Goal: Task Accomplishment & Management: Complete application form

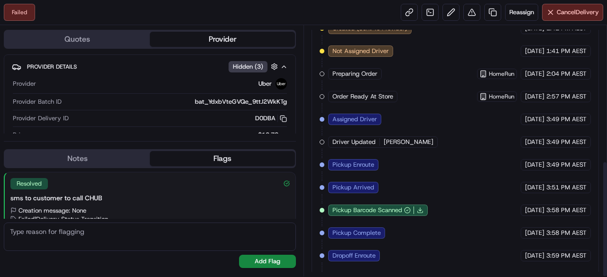
scroll to position [291, 0]
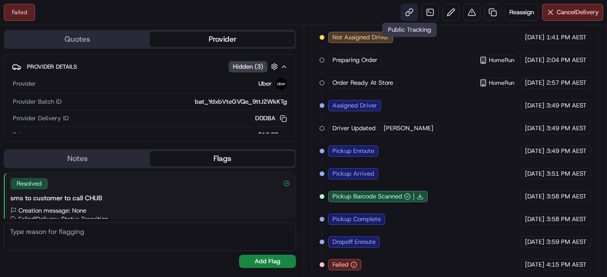
click at [407, 14] on link at bounding box center [409, 12] width 17 height 17
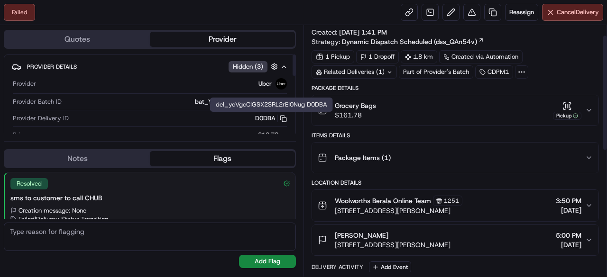
scroll to position [0, 0]
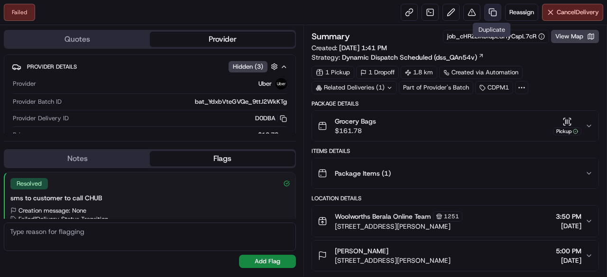
click at [496, 9] on link at bounding box center [492, 12] width 17 height 17
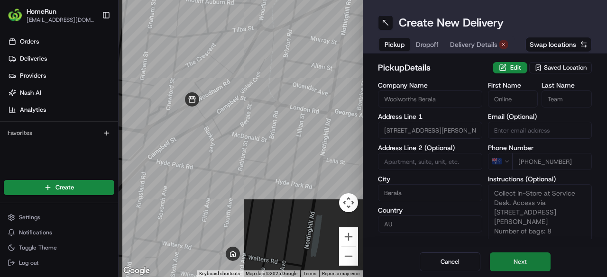
click at [512, 261] on button "Next" at bounding box center [520, 262] width 61 height 19
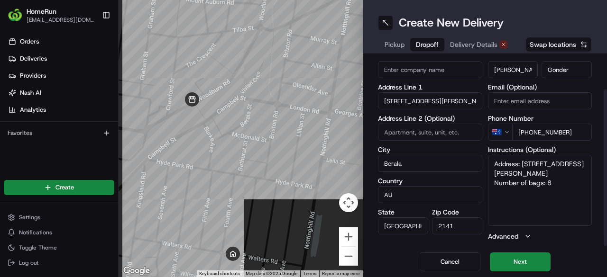
scroll to position [41, 0]
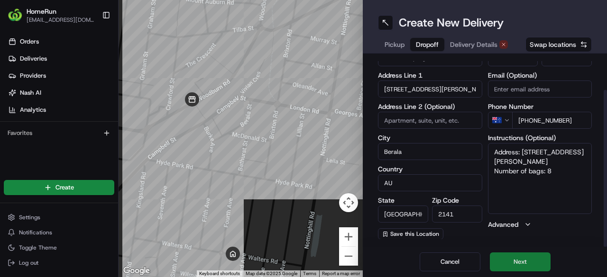
click at [535, 260] on button "Next" at bounding box center [520, 262] width 61 height 19
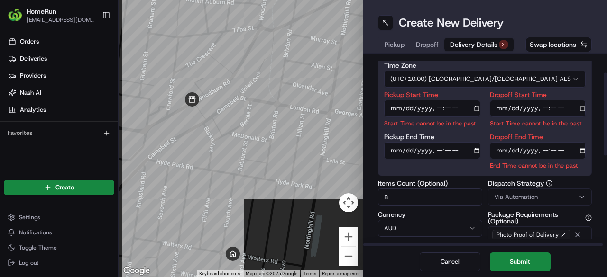
click at [464, 110] on input "Pickup Start Time" at bounding box center [432, 108] width 96 height 17
click at [477, 107] on input "Pickup Start Time" at bounding box center [432, 108] width 96 height 17
click at [445, 106] on input "Pickup Start Time" at bounding box center [432, 108] width 96 height 17
click at [439, 106] on input "Pickup Start Time" at bounding box center [432, 108] width 96 height 17
type input "[DATE]T17:10"
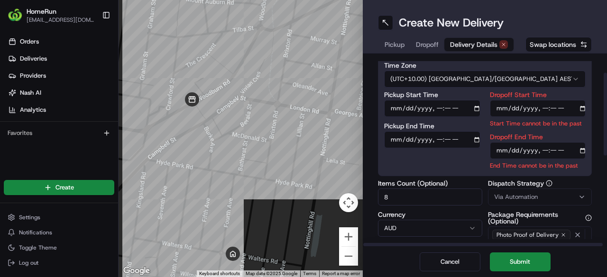
click at [395, 139] on input "Pickup End Time" at bounding box center [432, 139] width 96 height 17
click at [433, 138] on input "Pickup End Time" at bounding box center [432, 139] width 96 height 17
type input "[DATE]T17:15"
click at [543, 108] on input "Dropoff Start Time" at bounding box center [538, 108] width 96 height 17
type input "[DATE]T17:45"
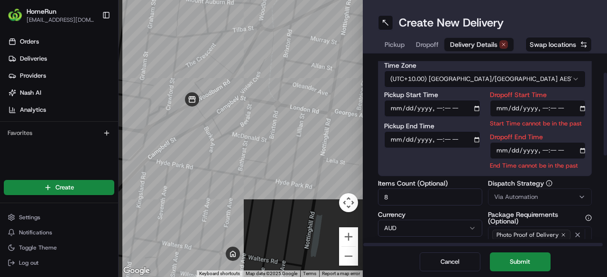
click at [544, 149] on div "Dropoff End Time End Time cannot be in the past" at bounding box center [538, 152] width 96 height 37
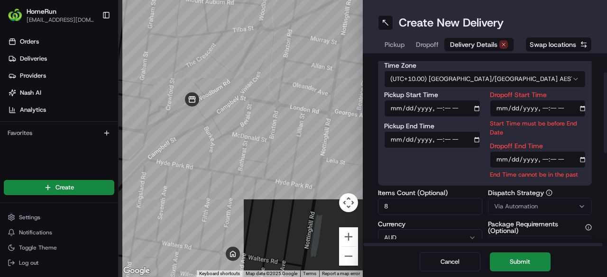
click at [553, 161] on input "Dropoff End Time" at bounding box center [538, 159] width 96 height 17
type input "[DATE]T17:55"
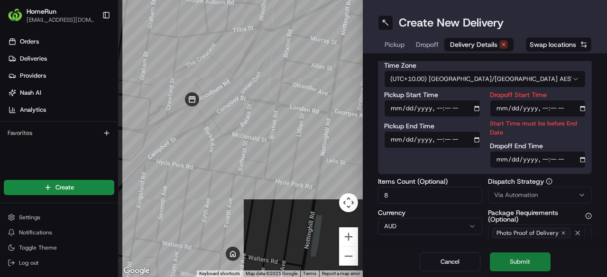
click at [524, 259] on button "Submit" at bounding box center [520, 262] width 61 height 19
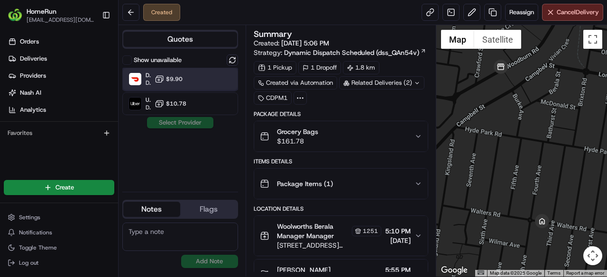
click at [201, 75] on div "DoorDash Dropoff ETA 59 minutes $9.90" at bounding box center [180, 79] width 116 height 23
click at [207, 122] on button "Assign Provider" at bounding box center [180, 122] width 67 height 11
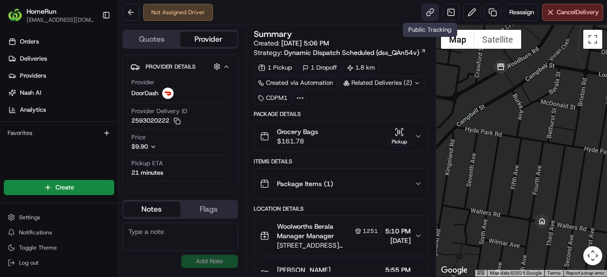
click at [433, 13] on link at bounding box center [430, 12] width 17 height 17
